Goal: Information Seeking & Learning: Learn about a topic

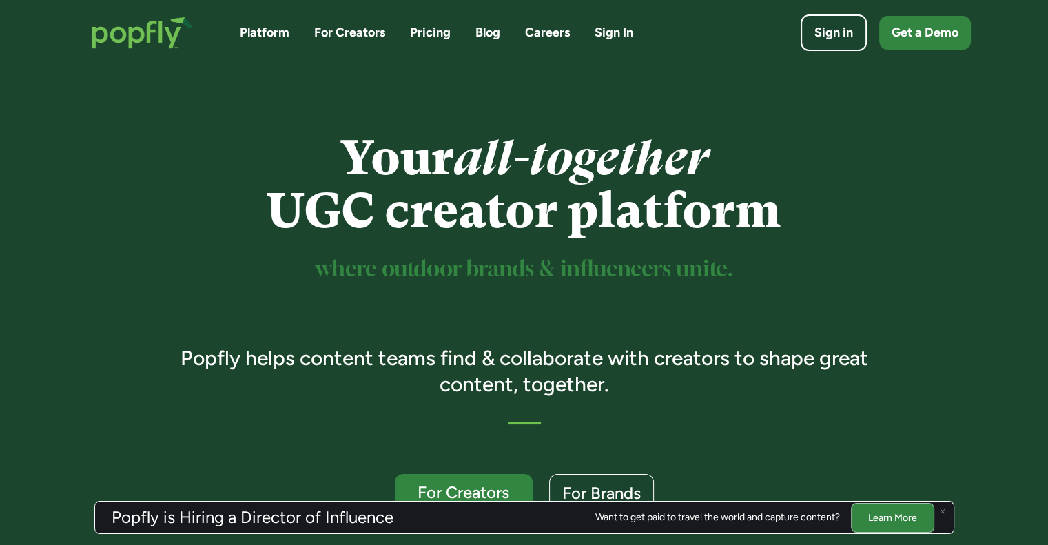
click at [431, 38] on link "Pricing" at bounding box center [430, 32] width 41 height 17
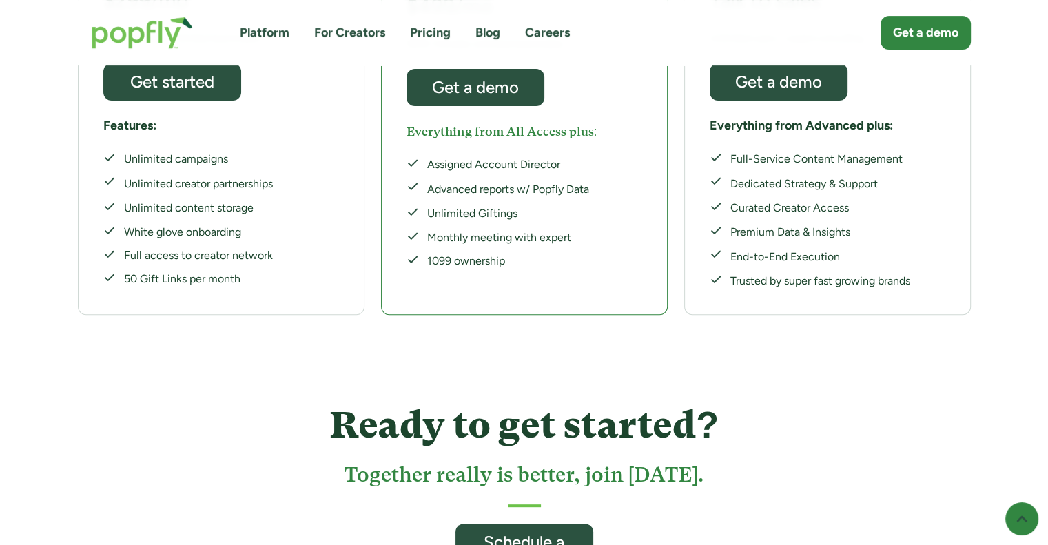
scroll to position [482, 0]
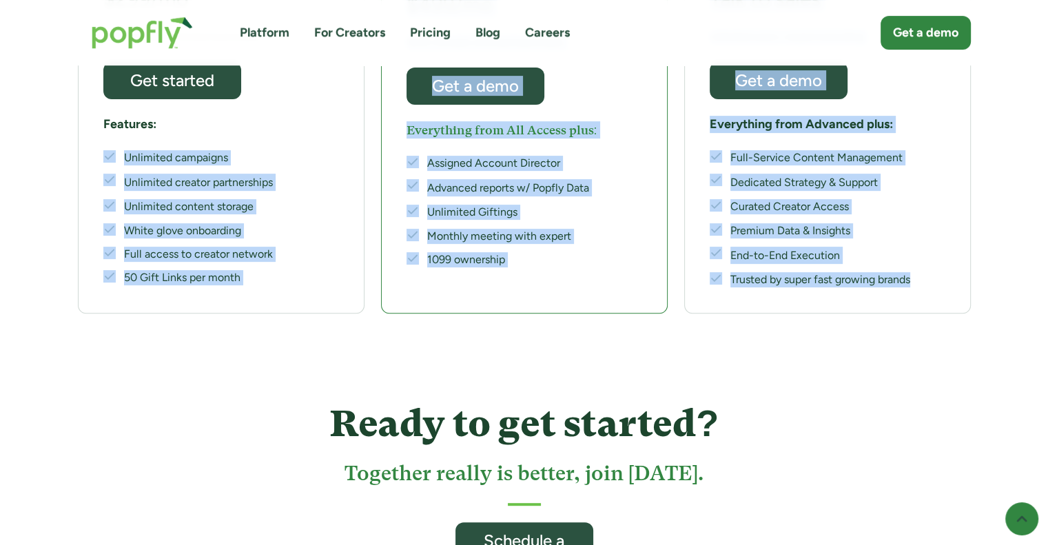
drag, startPoint x: 914, startPoint y: 245, endPoint x: 108, endPoint y: 112, distance: 817.7
click at [108, 112] on div "START Everything you need to co-create with top creators—at your fingertips. $2…" at bounding box center [524, 90] width 893 height 447
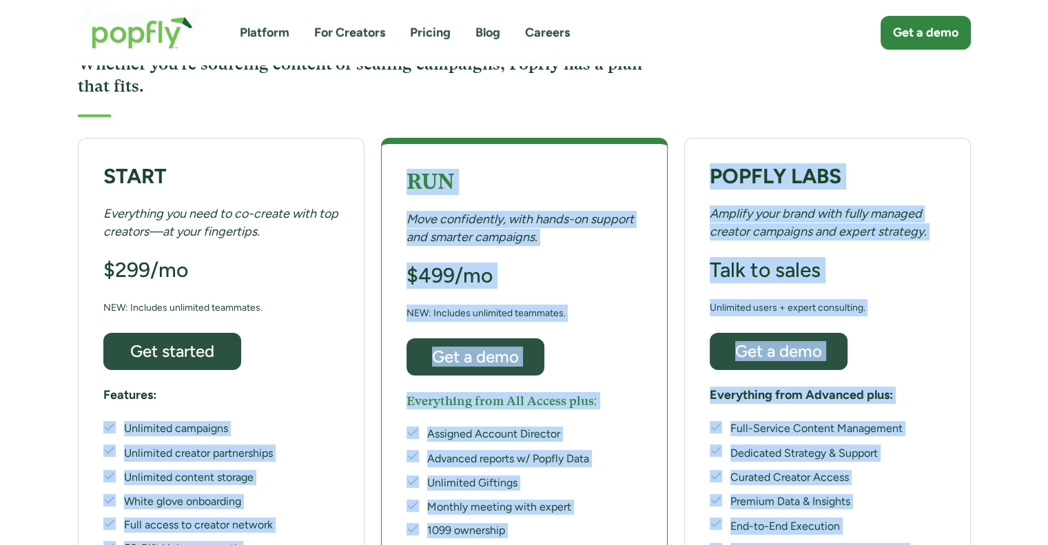
scroll to position [207, 0]
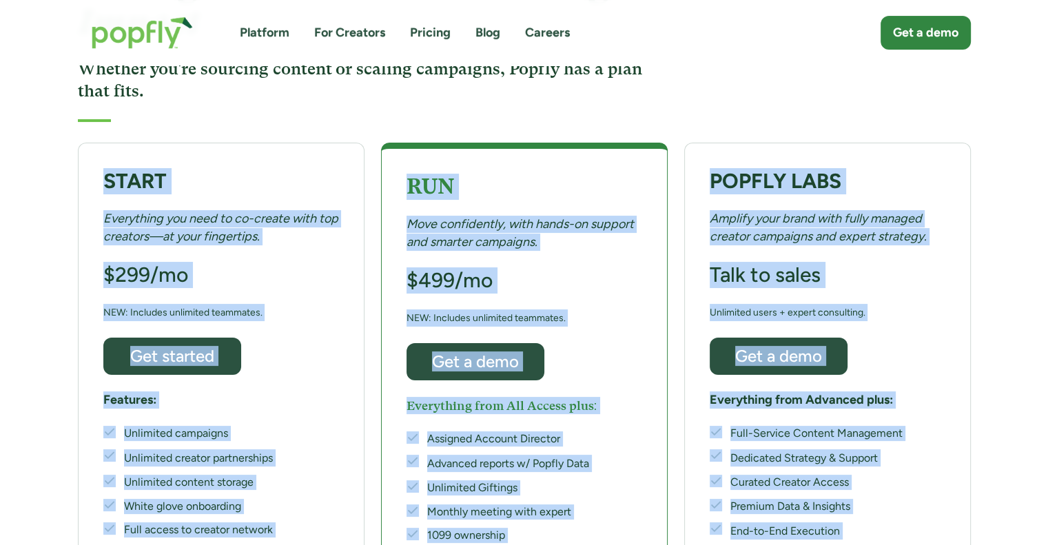
drag, startPoint x: 99, startPoint y: 140, endPoint x: 918, endPoint y: 506, distance: 896.7
click at [919, 506] on div "START Everything you need to co-create with top creators—at your fingertips. $2…" at bounding box center [524, 366] width 893 height 447
click at [918, 498] on div "POPFLY LABS Amplify your brand with fully managed creator campaigns and expert …" at bounding box center [827, 366] width 287 height 447
click at [917, 495] on div "POPFLY LABS Amplify your brand with fully managed creator campaigns and expert …" at bounding box center [827, 366] width 287 height 447
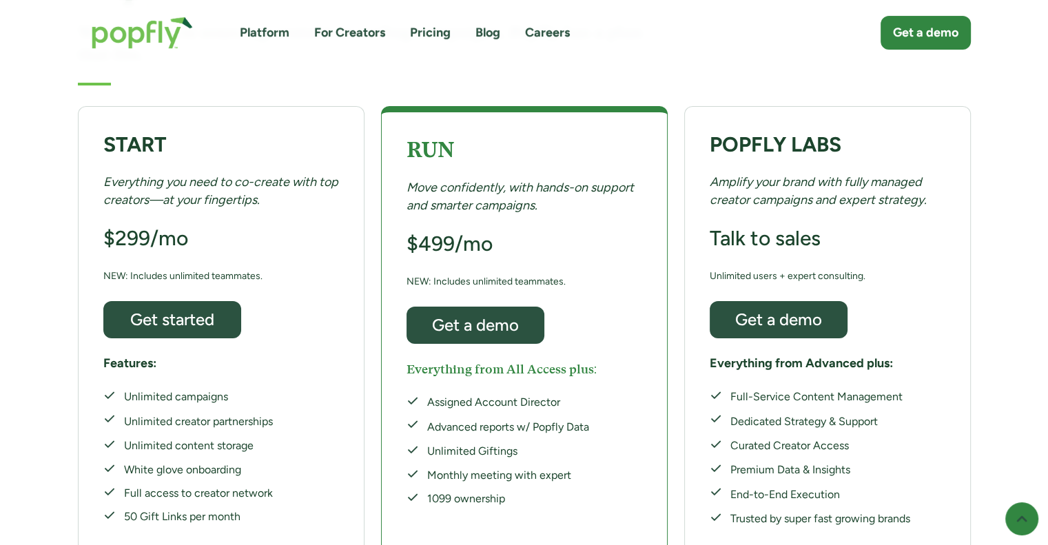
scroll to position [276, 0]
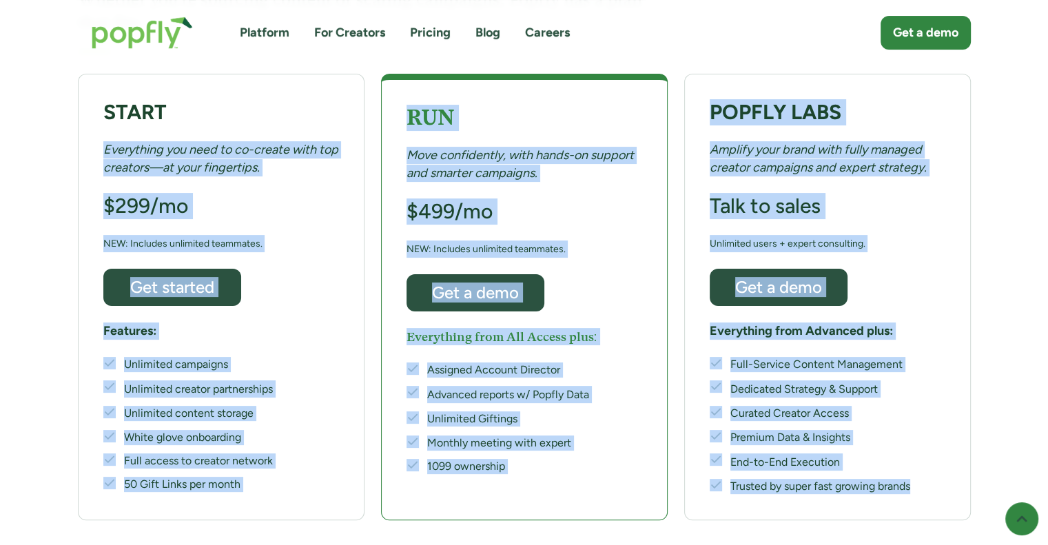
drag, startPoint x: 925, startPoint y: 450, endPoint x: 85, endPoint y: 113, distance: 905.7
click at [85, 113] on div "START Everything you need to co-create with top creators—at your fingertips. $2…" at bounding box center [524, 297] width 893 height 447
click at [954, 365] on div "POPFLY LABS Amplify your brand with fully managed creator campaigns and expert …" at bounding box center [827, 297] width 287 height 447
